Goal: Information Seeking & Learning: Understand process/instructions

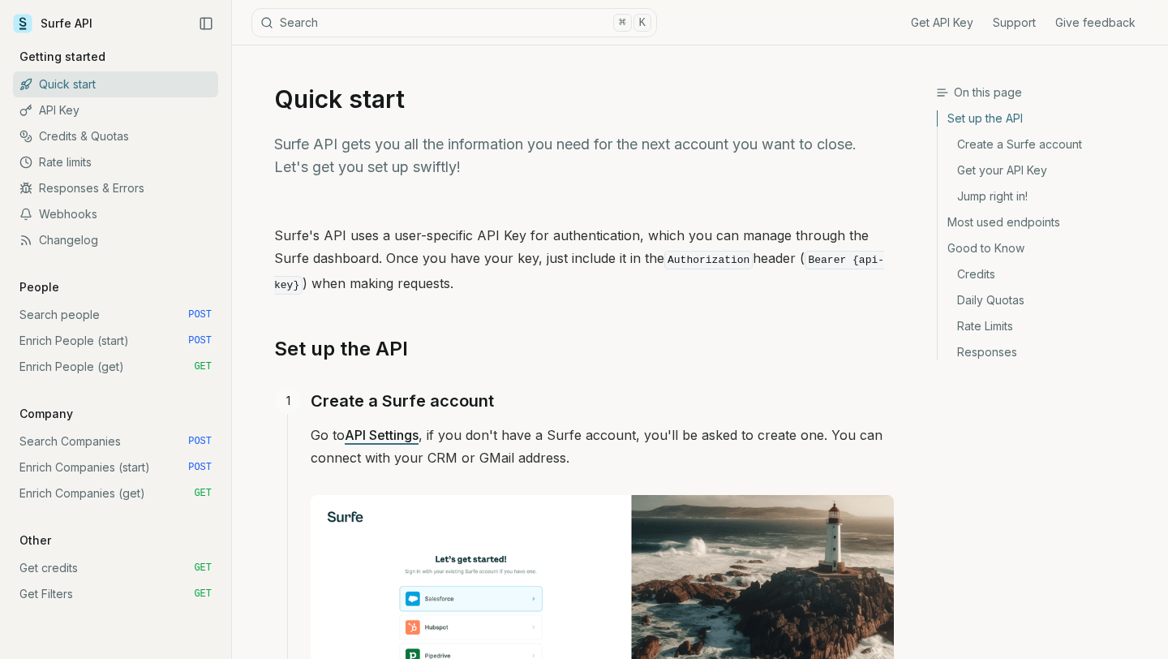
click at [84, 110] on link "API Key" at bounding box center [115, 110] width 205 height 26
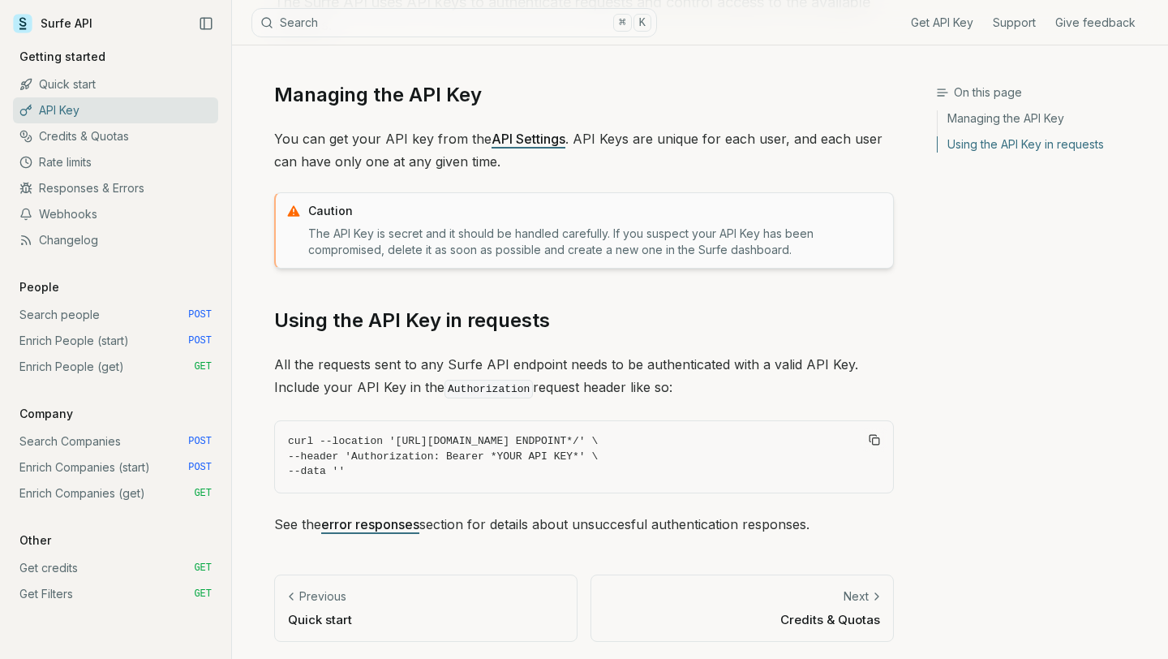
scroll to position [143, 0]
click at [80, 320] on link "Search people POST" at bounding box center [115, 315] width 205 height 26
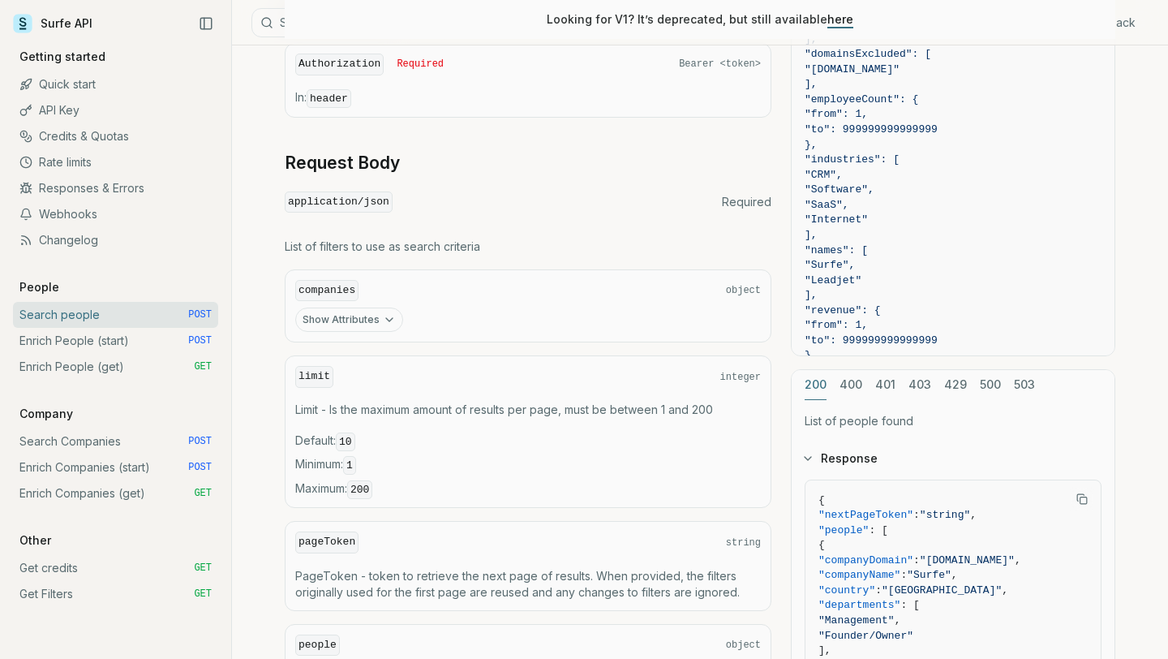
scroll to position [398, 0]
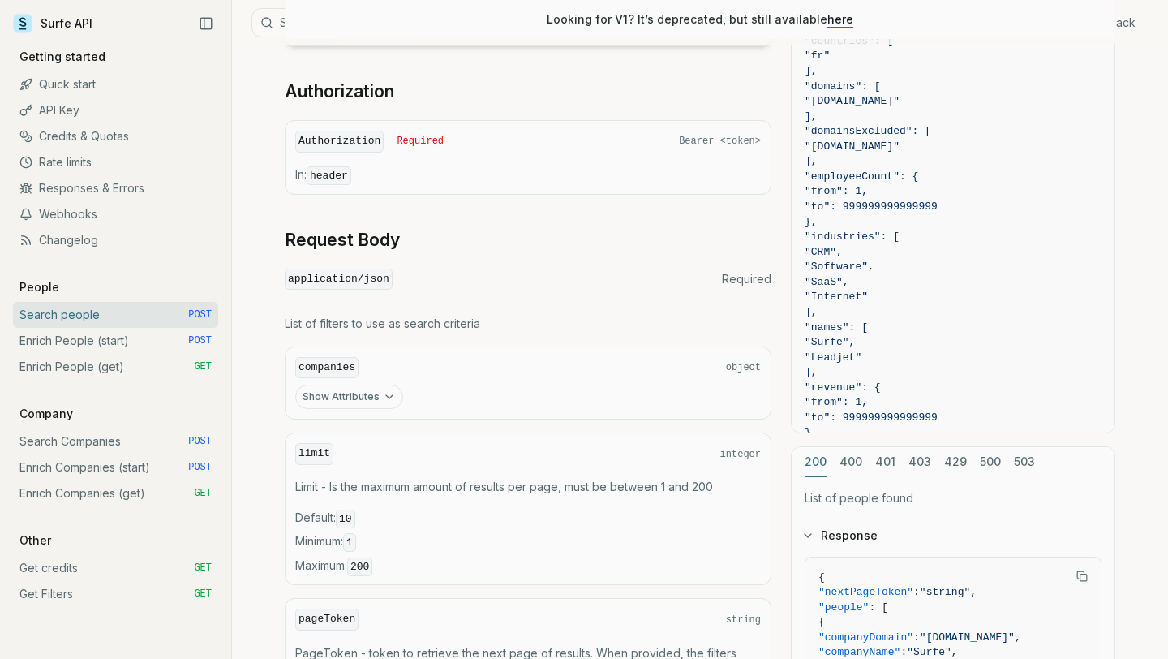
click at [389, 400] on icon "button" at bounding box center [389, 396] width 13 height 13
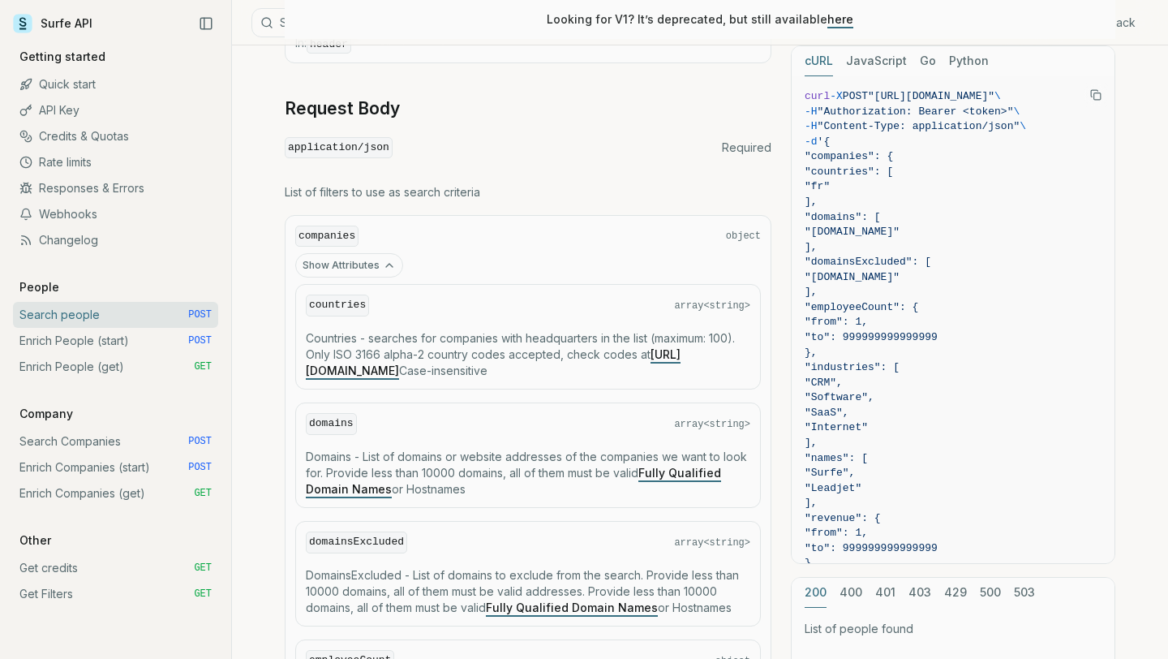
scroll to position [371, 0]
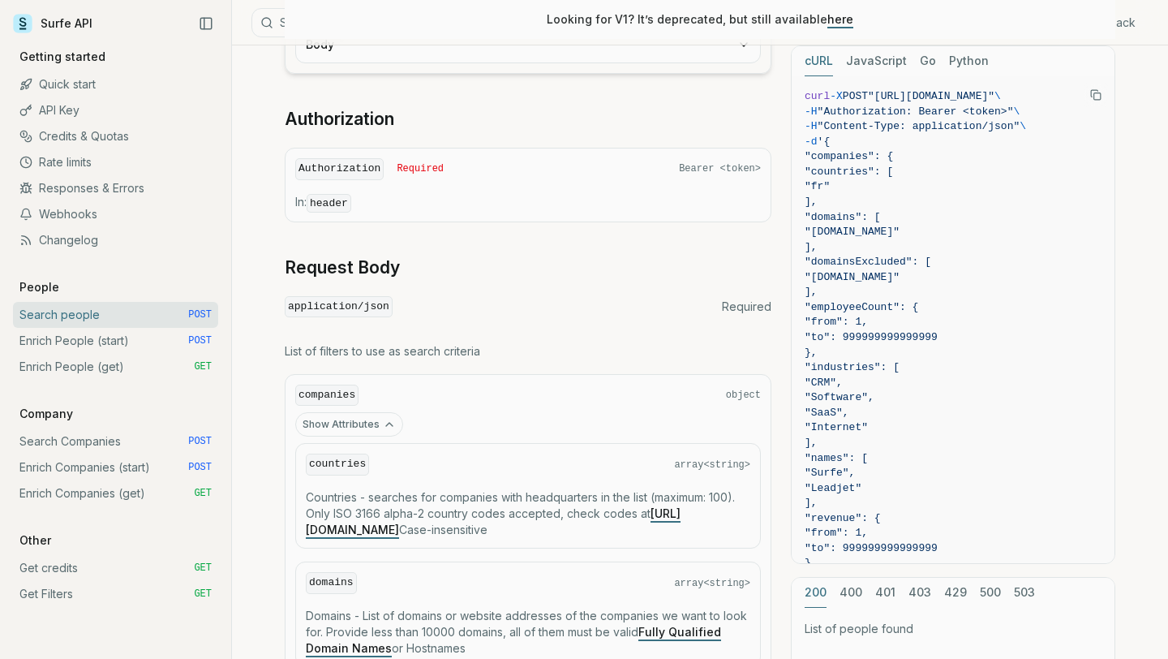
click at [385, 427] on icon "button" at bounding box center [389, 424] width 13 height 13
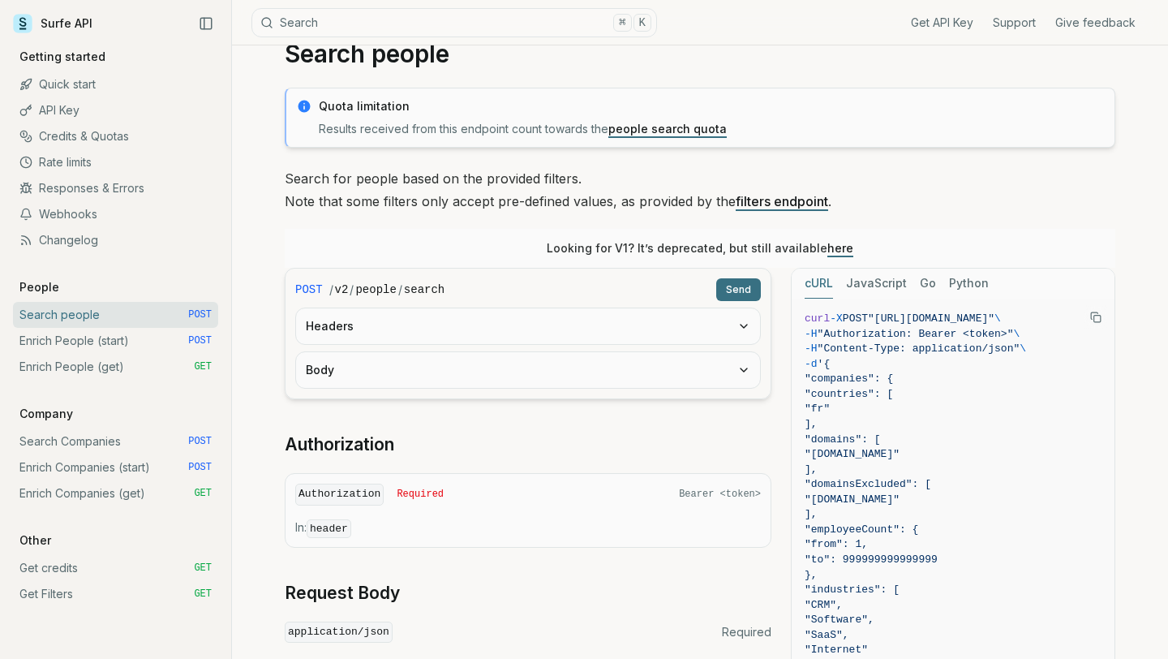
scroll to position [41, 0]
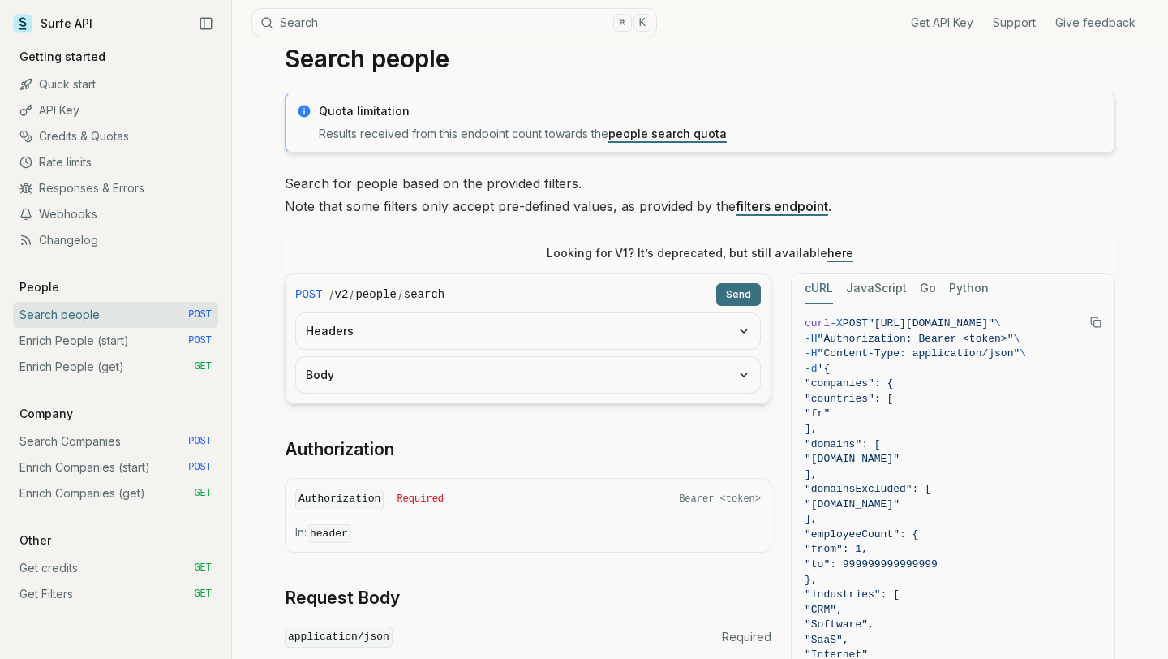
click at [420, 380] on button "Body" at bounding box center [528, 375] width 464 height 36
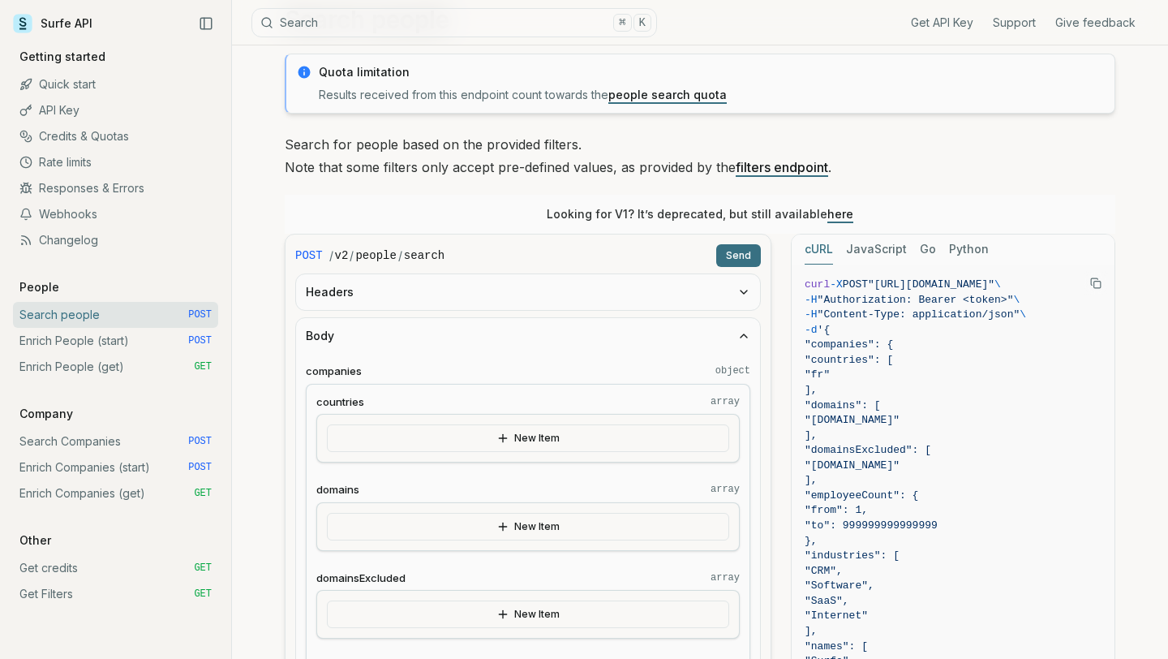
scroll to position [0, 0]
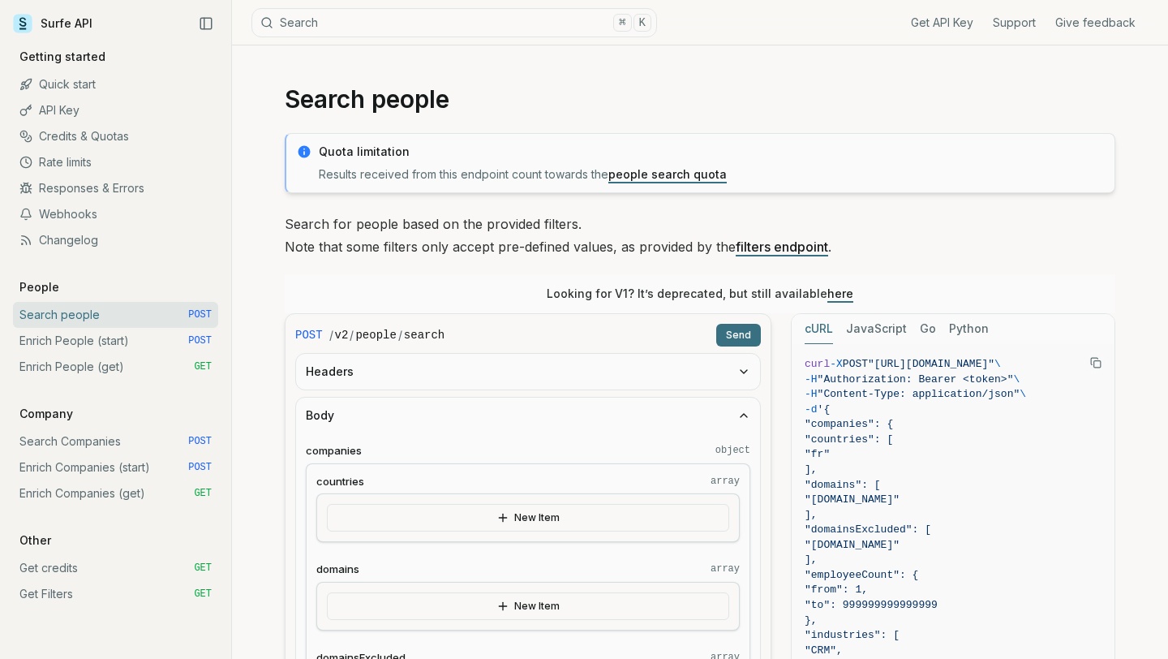
click at [445, 400] on button "Body" at bounding box center [528, 415] width 464 height 36
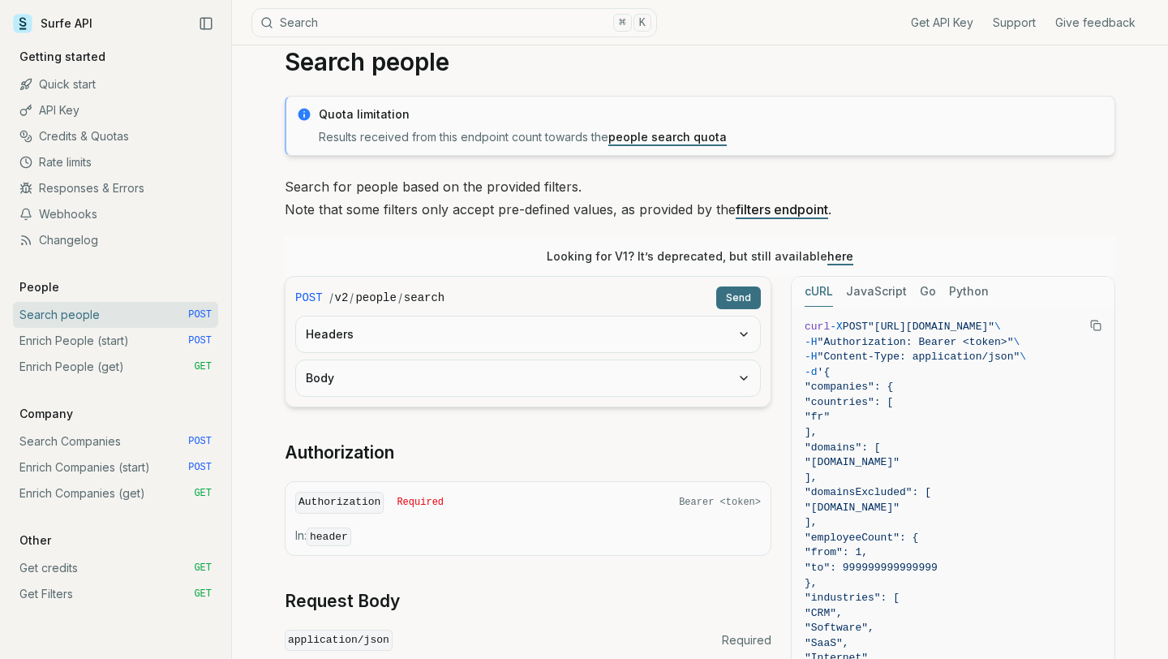
scroll to position [39, 0]
